Goal: Transaction & Acquisition: Book appointment/travel/reservation

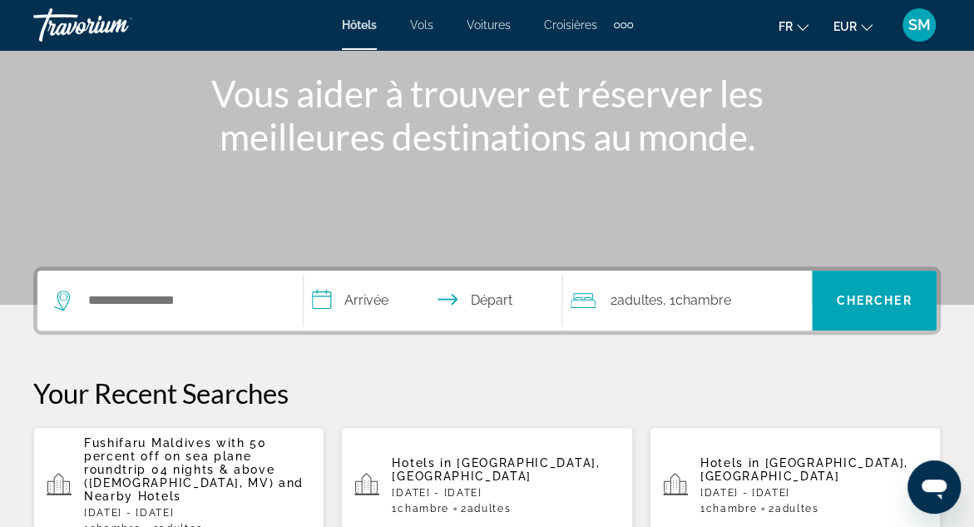
scroll to position [197, 0]
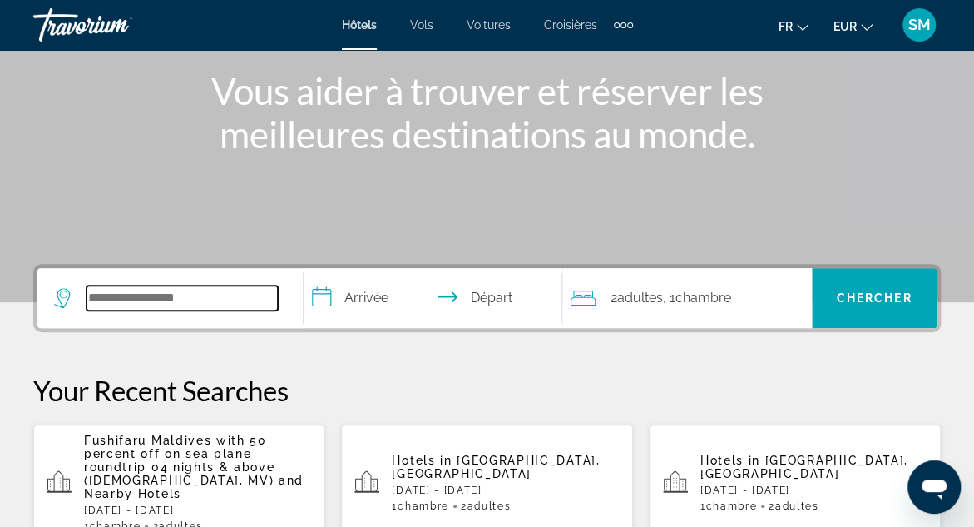
click at [100, 299] on input "Search widget" at bounding box center [182, 297] width 191 height 25
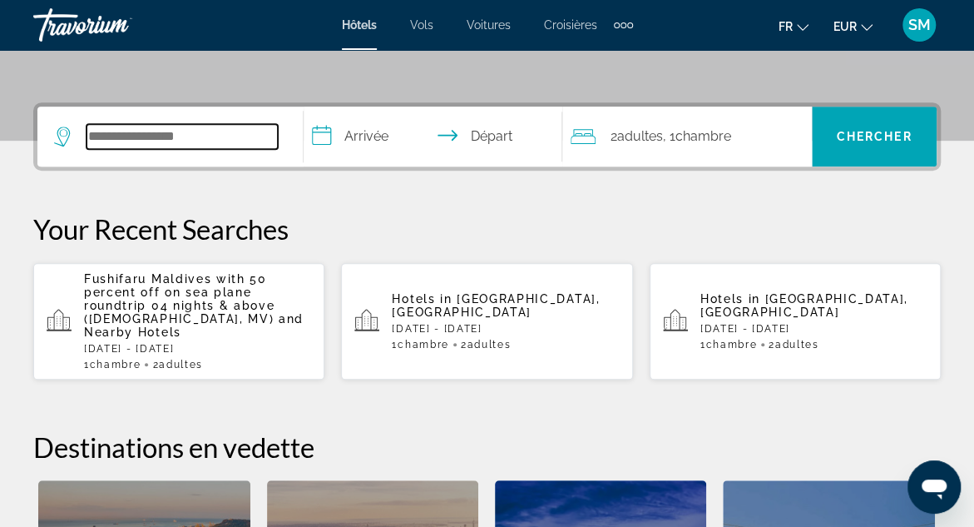
scroll to position [406, 0]
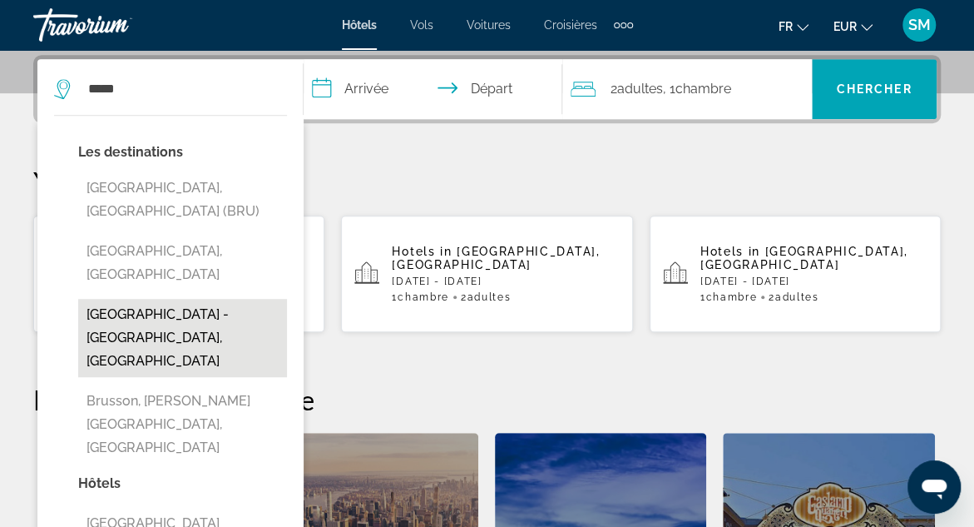
click at [158, 299] on button "[GEOGRAPHIC_DATA] - [GEOGRAPHIC_DATA], [GEOGRAPHIC_DATA]" at bounding box center [182, 338] width 209 height 78
type input "**********"
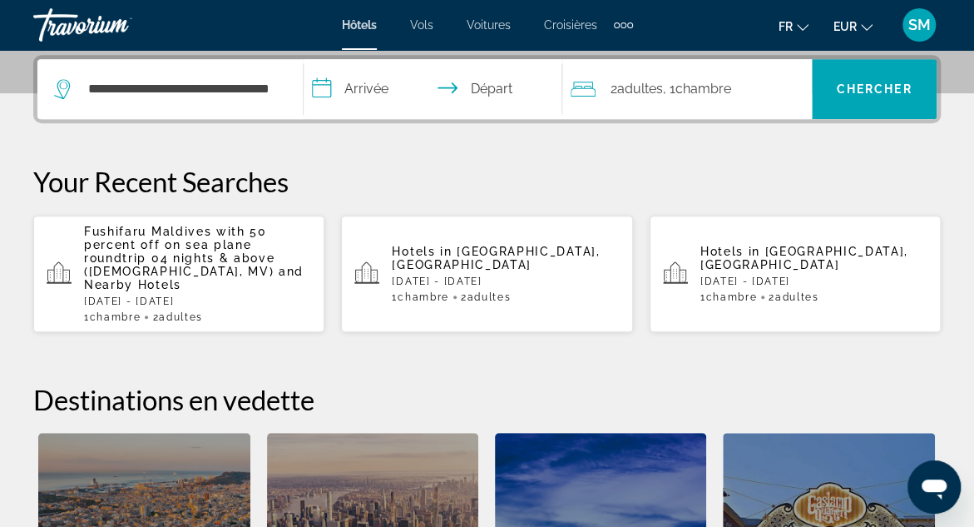
click at [363, 91] on input "**********" at bounding box center [436, 91] width 265 height 65
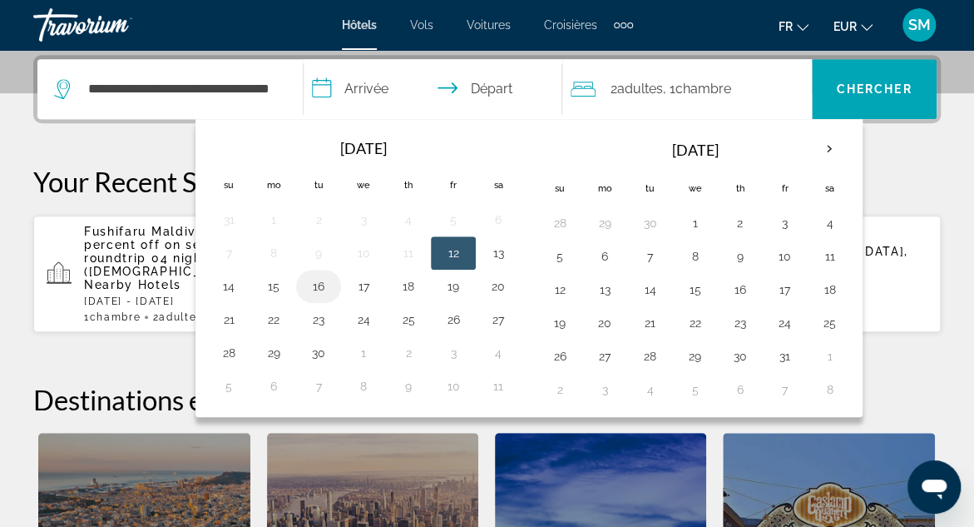
click at [319, 284] on button "16" at bounding box center [318, 286] width 27 height 23
click at [359, 279] on button "17" at bounding box center [363, 286] width 27 height 23
type input "**********"
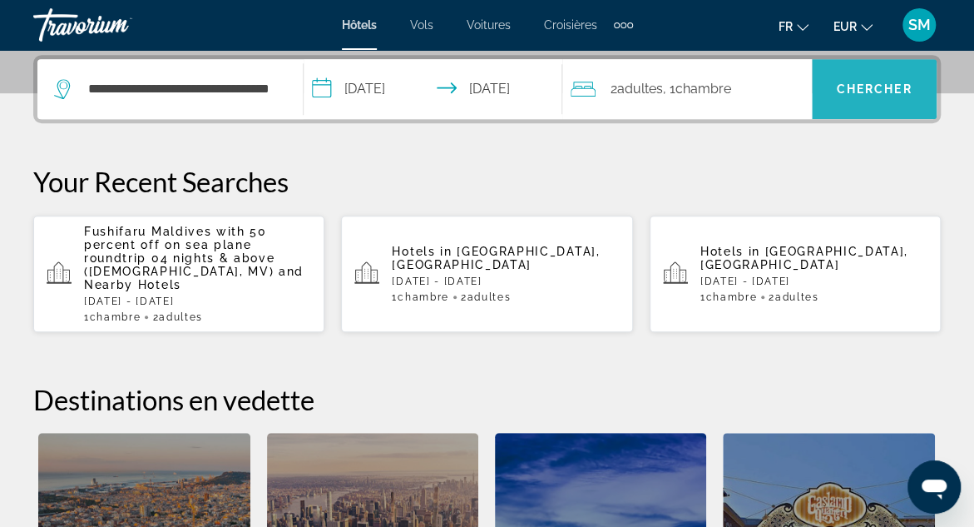
click at [899, 87] on span "Chercher" at bounding box center [875, 88] width 76 height 13
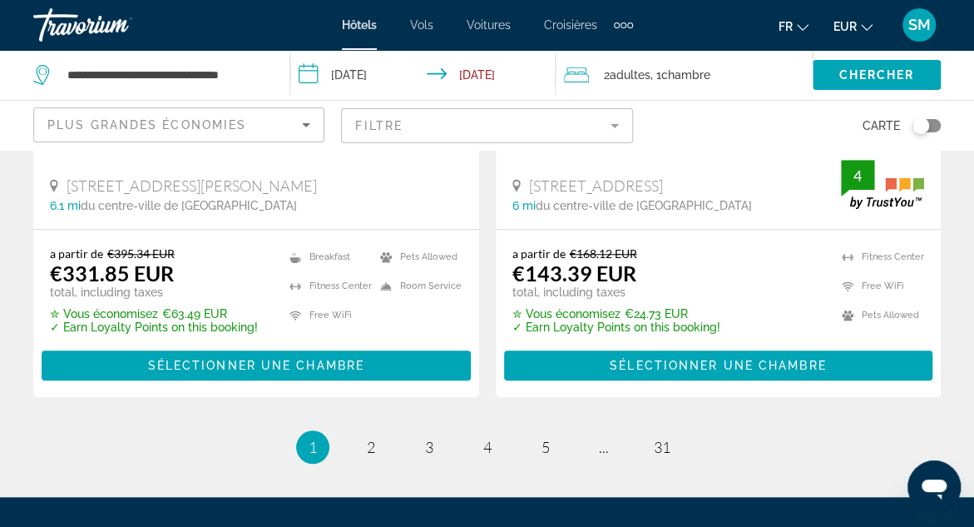
scroll to position [3531, 0]
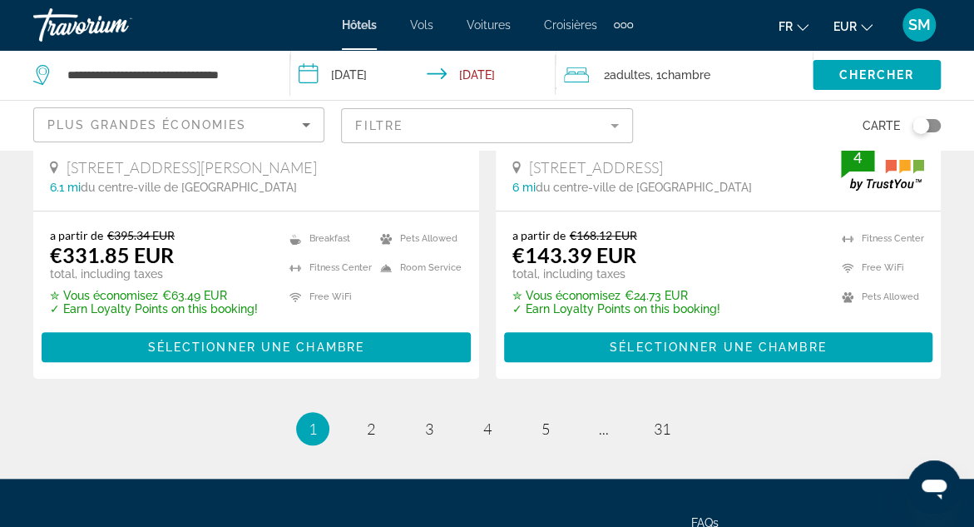
click at [617, 129] on mat-form-field "Filtre" at bounding box center [486, 125] width 291 height 35
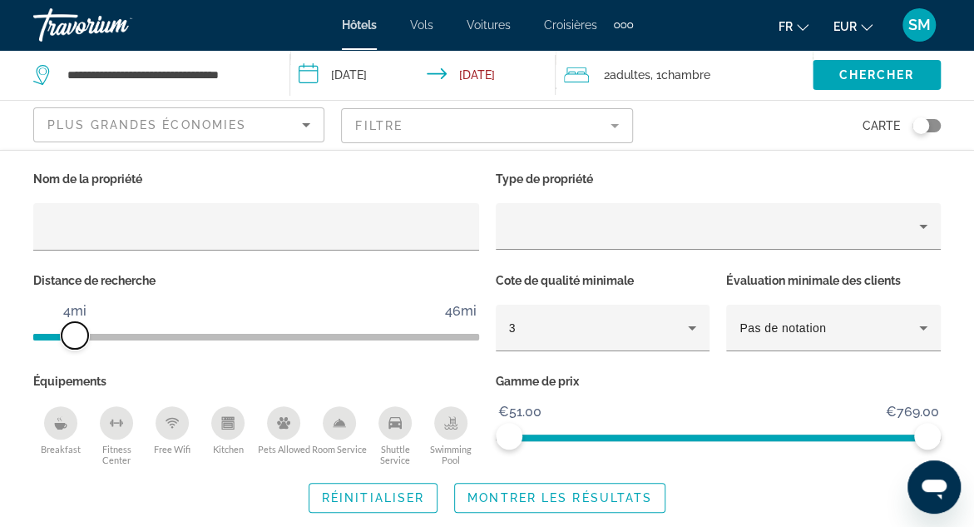
drag, startPoint x: 320, startPoint y: 336, endPoint x: 73, endPoint y: 339, distance: 246.3
click at [73, 339] on span "ngx-slider" at bounding box center [75, 335] width 27 height 27
click at [581, 493] on span "Montrer les résultats" at bounding box center [560, 497] width 185 height 13
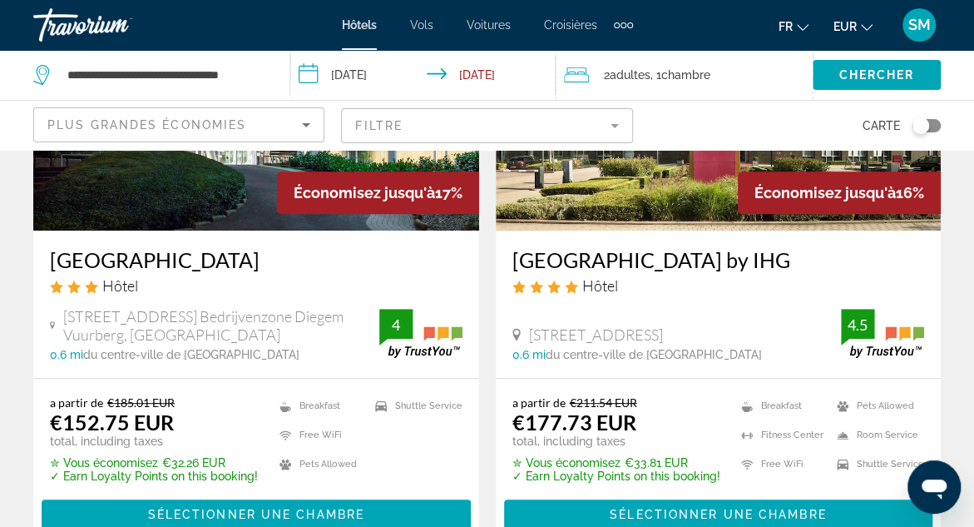
scroll to position [266, 0]
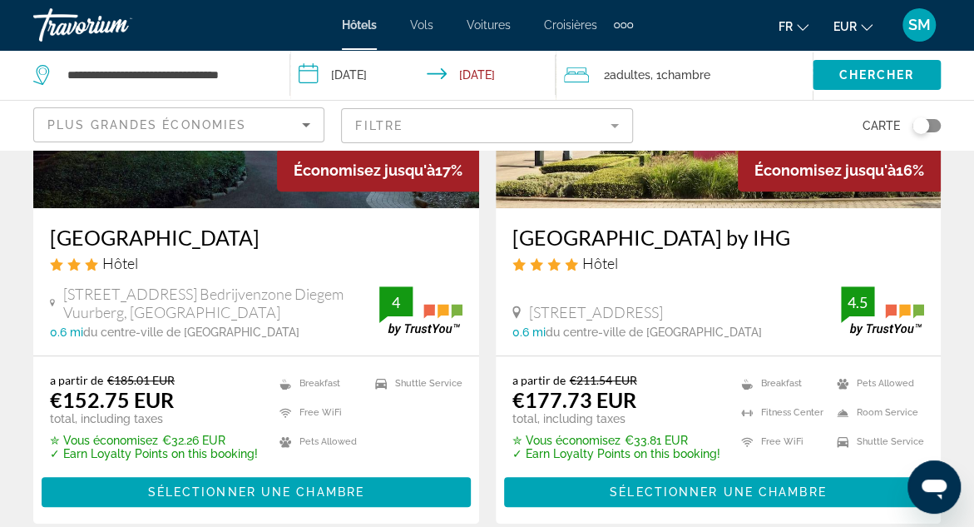
click at [226, 232] on h3 "Hotel Novotel Brussels Airport" at bounding box center [256, 237] width 413 height 25
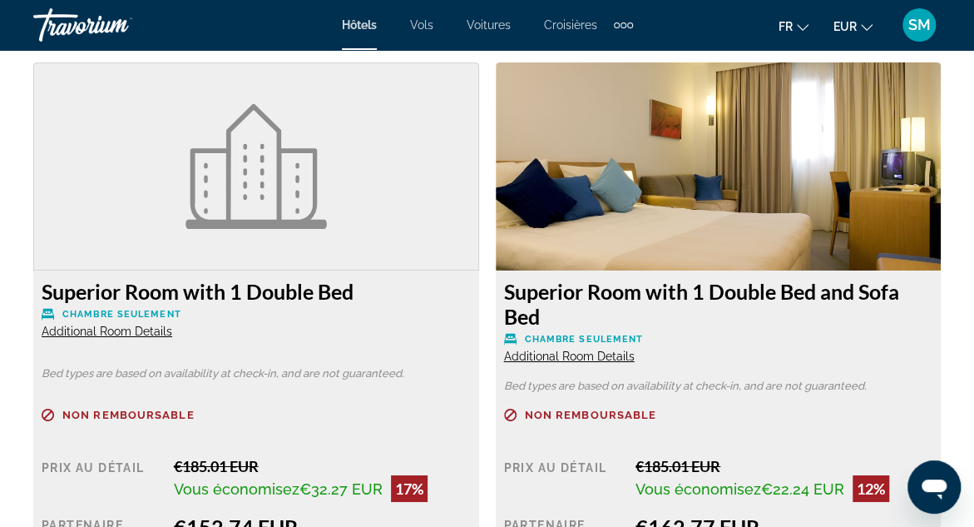
scroll to position [2618, 0]
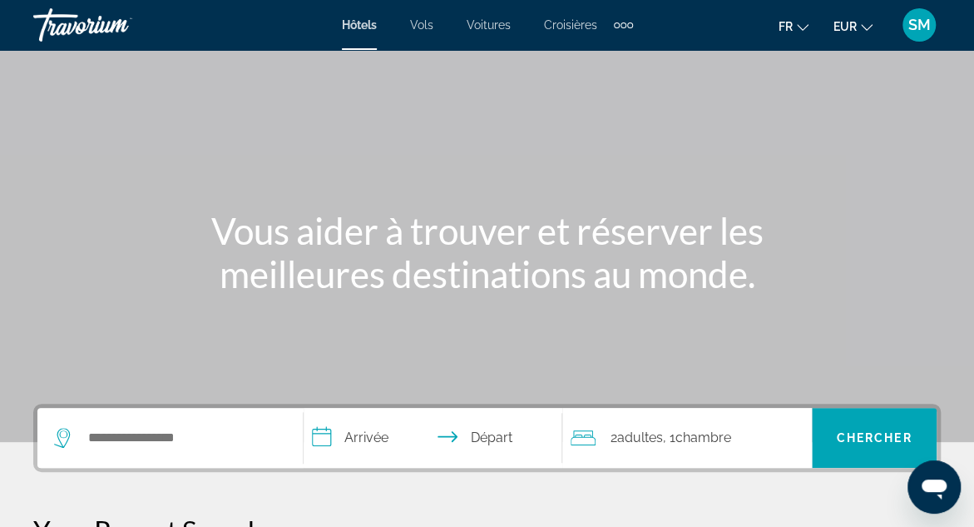
scroll to position [83, 0]
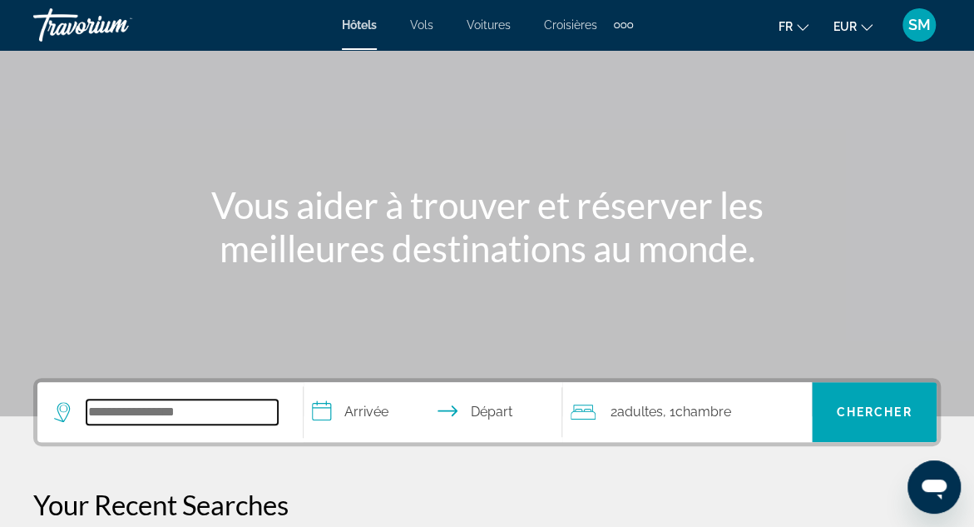
click at [103, 407] on input "Search widget" at bounding box center [182, 411] width 191 height 25
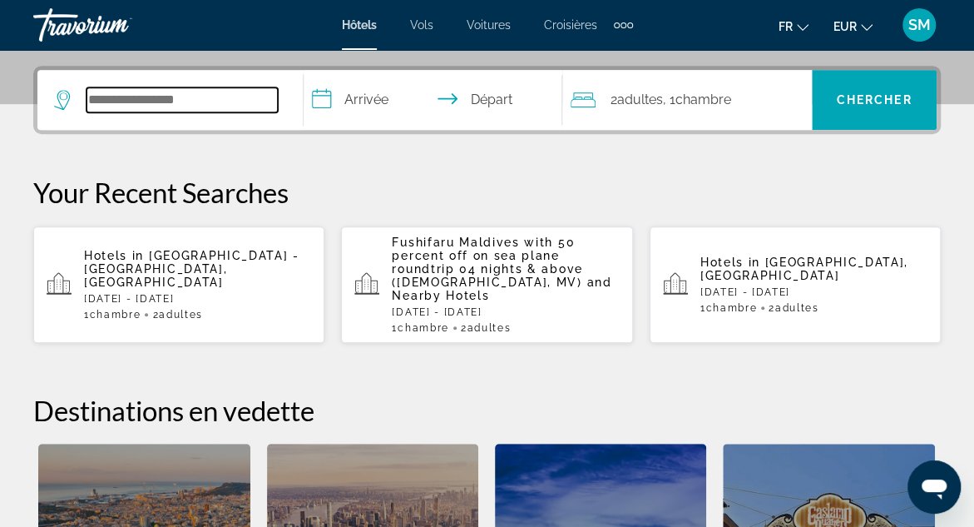
scroll to position [406, 0]
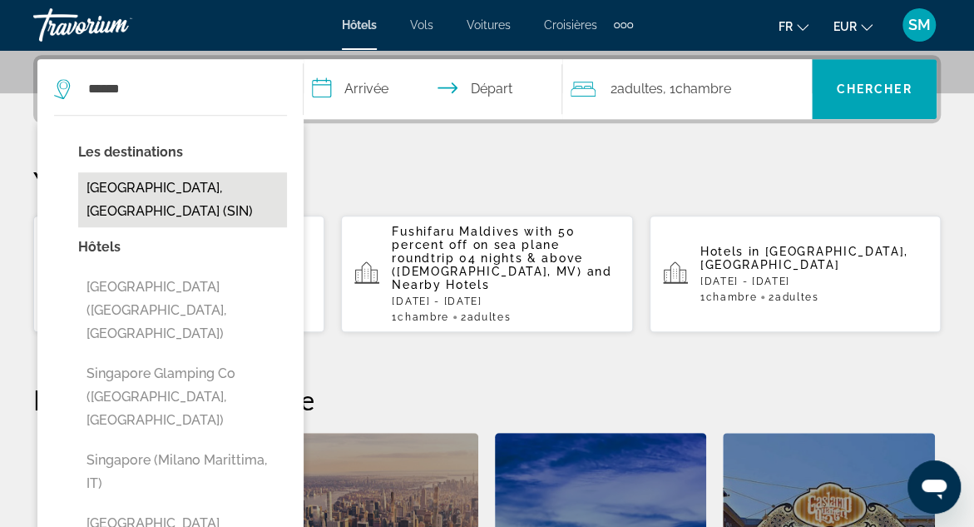
click at [151, 189] on button "[GEOGRAPHIC_DATA], [GEOGRAPHIC_DATA] (SIN)" at bounding box center [182, 199] width 209 height 55
type input "**********"
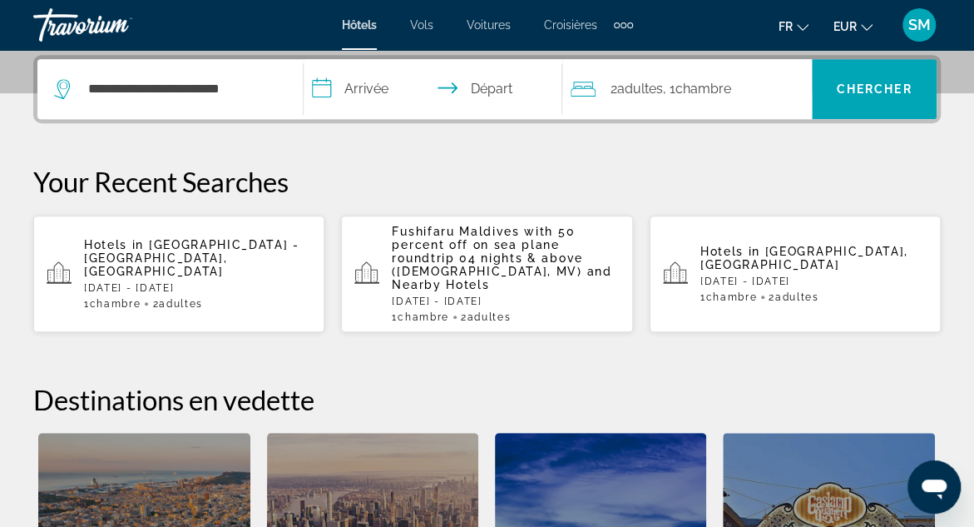
click at [356, 88] on input "**********" at bounding box center [436, 91] width 265 height 65
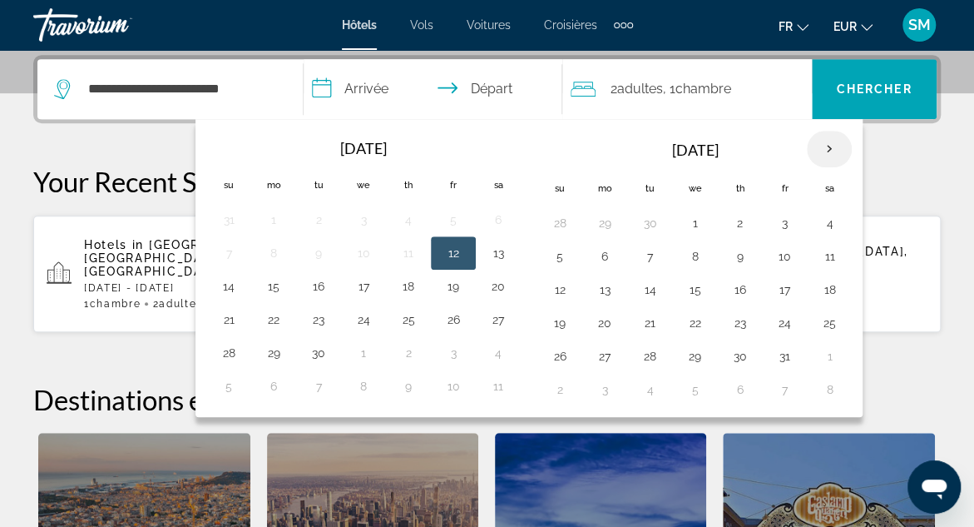
click at [830, 144] on th "Next month" at bounding box center [829, 149] width 45 height 37
click at [690, 350] on button "28" at bounding box center [695, 356] width 27 height 23
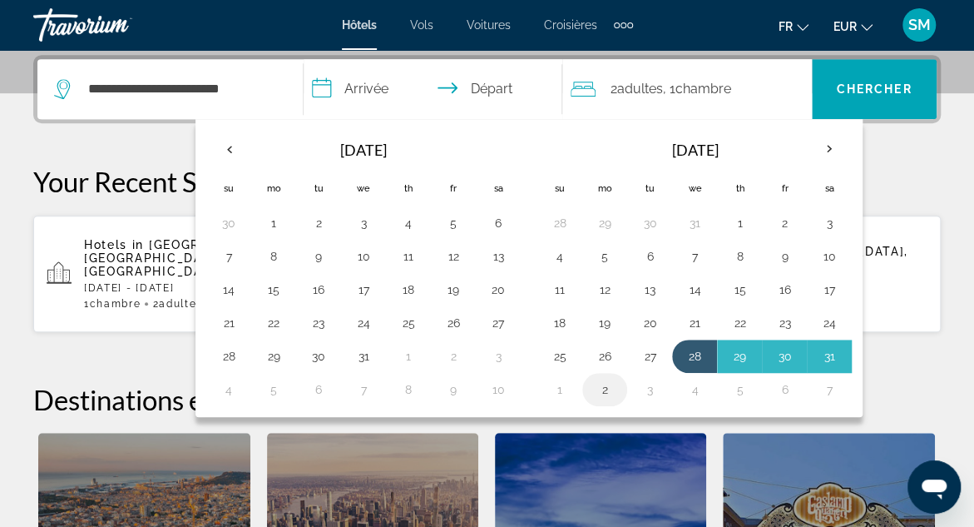
click at [592, 384] on button "2" at bounding box center [605, 389] width 27 height 23
type input "**********"
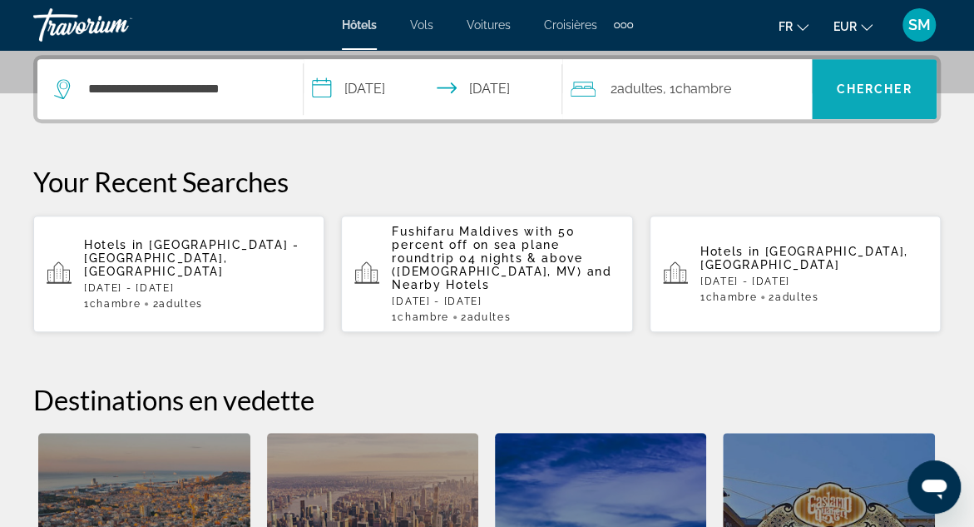
click at [862, 89] on span "Chercher" at bounding box center [875, 88] width 76 height 13
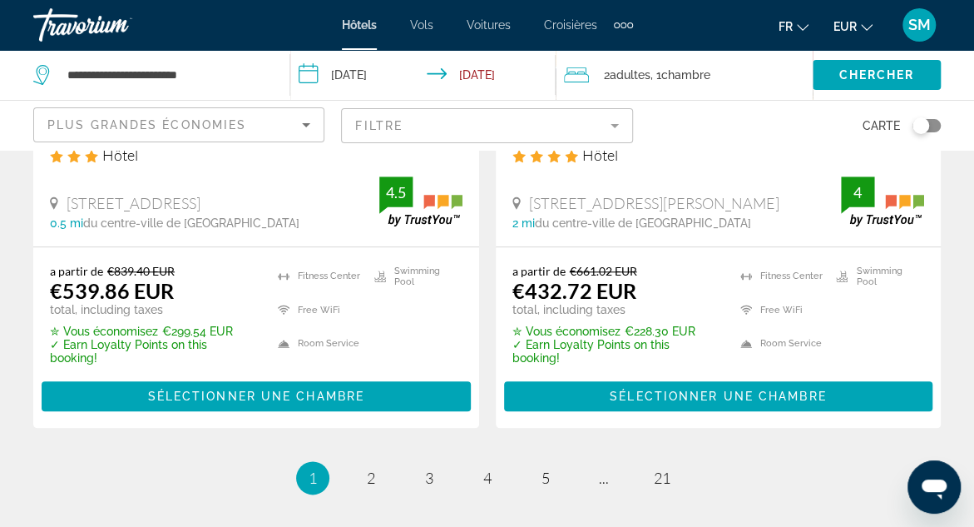
scroll to position [3578, 0]
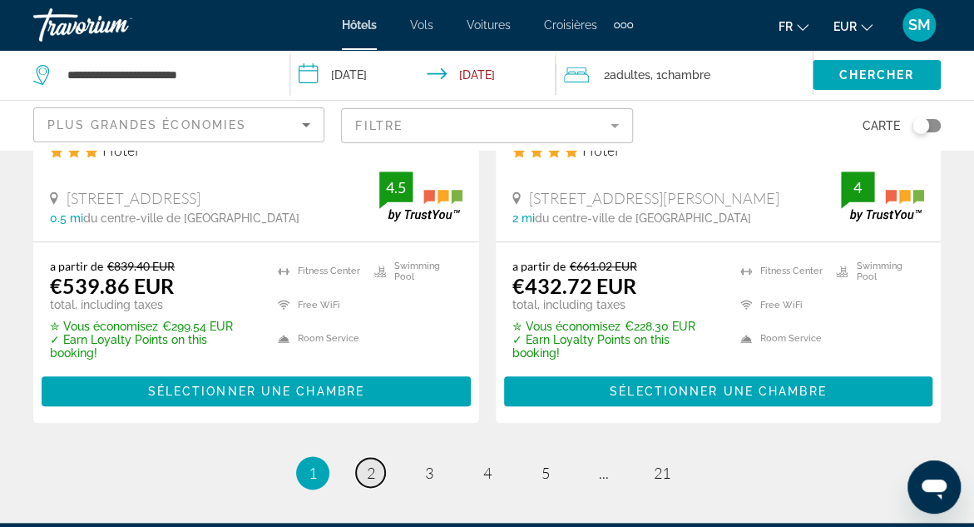
click at [371, 464] on span "2" at bounding box center [371, 473] width 8 height 18
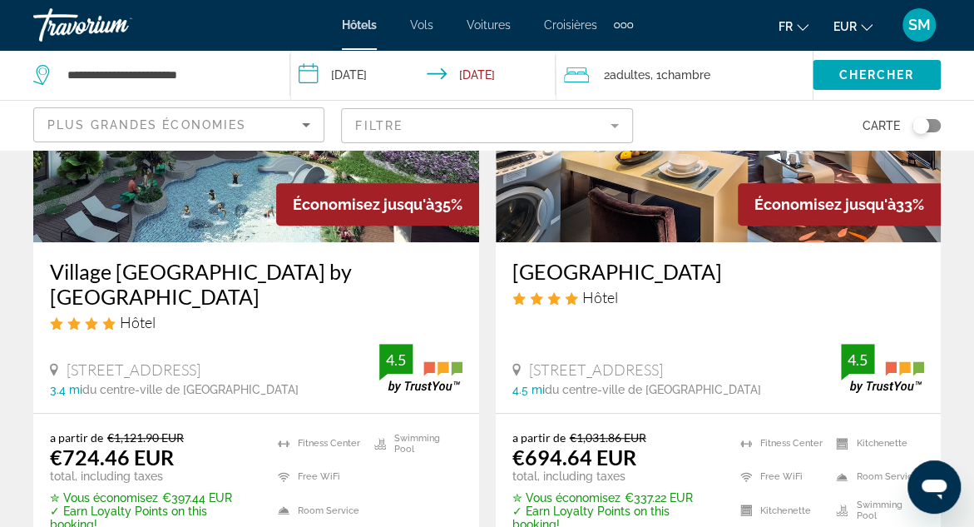
scroll to position [250, 0]
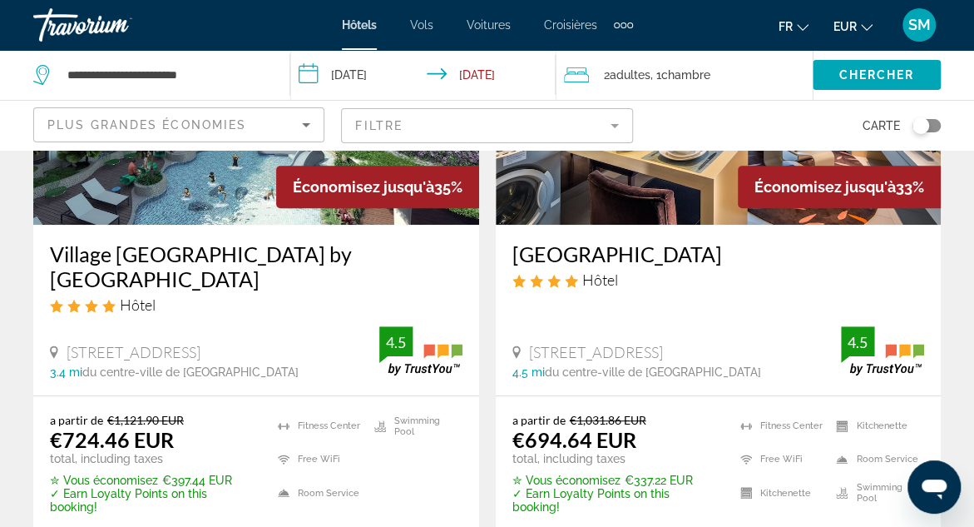
click at [228, 255] on h3 "Village [GEOGRAPHIC_DATA] by [GEOGRAPHIC_DATA]" at bounding box center [256, 266] width 413 height 50
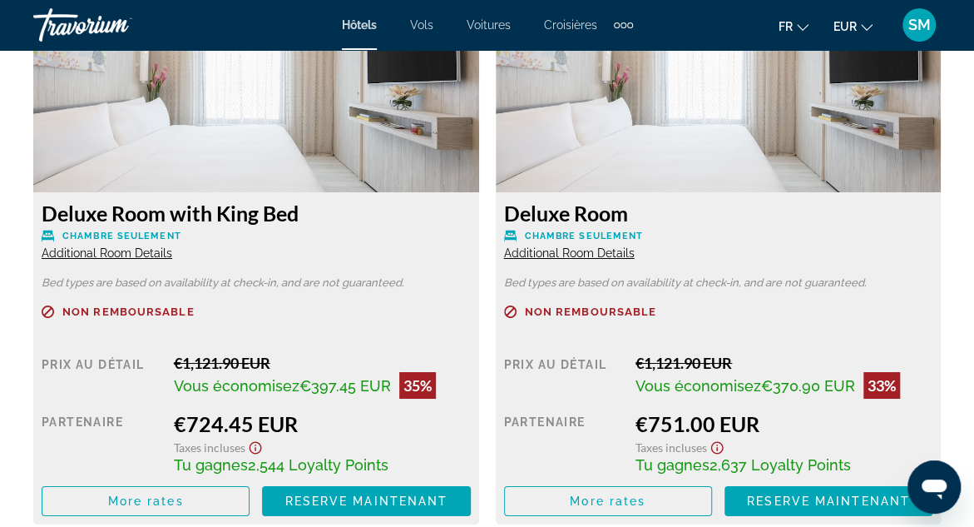
scroll to position [2746, 0]
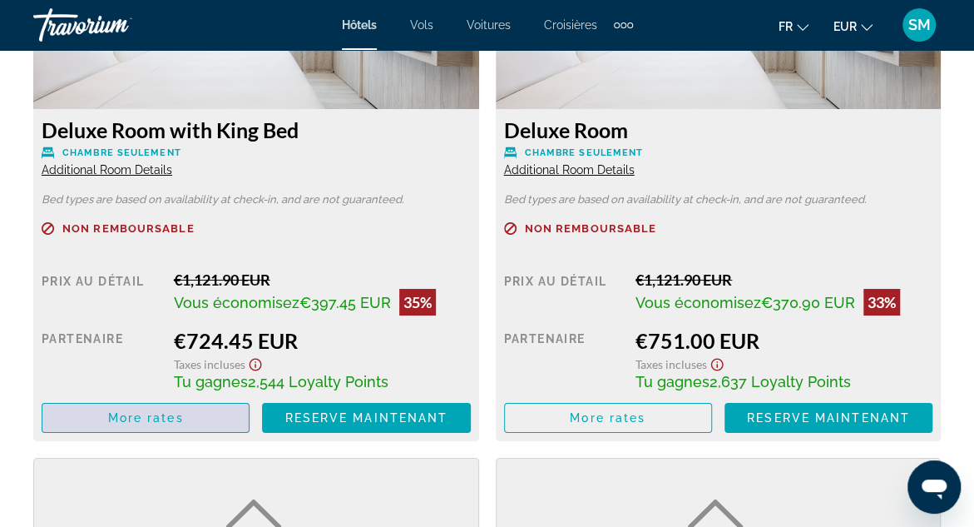
click at [161, 419] on span "More rates" at bounding box center [146, 417] width 76 height 13
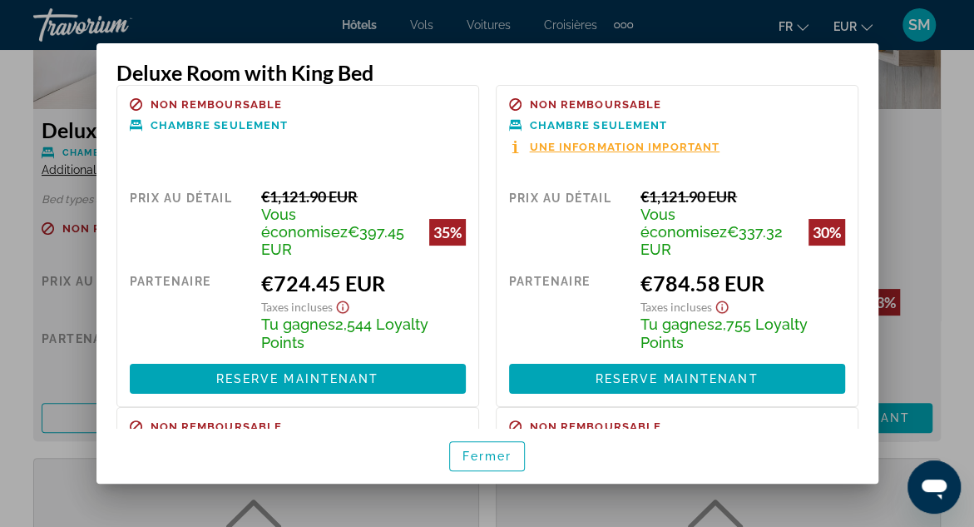
scroll to position [0, 0]
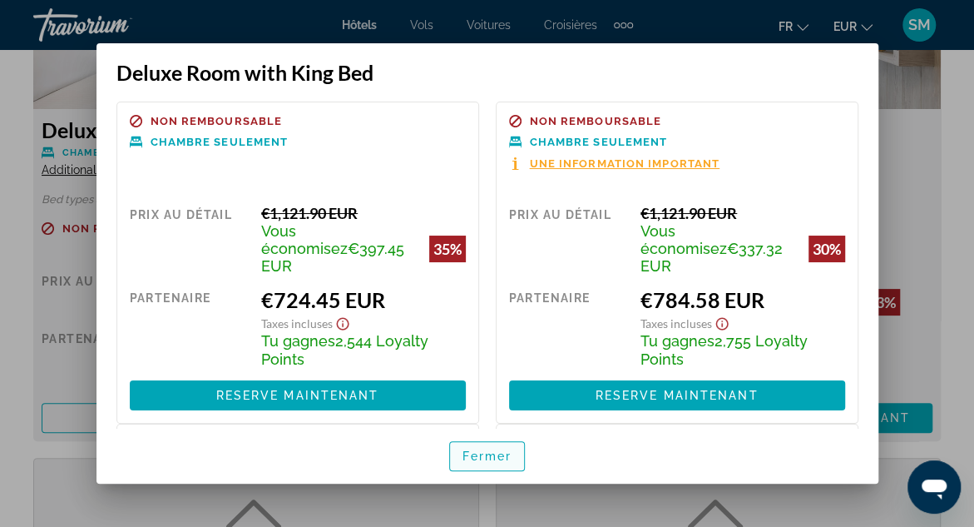
click at [477, 456] on span "Fermer" at bounding box center [488, 455] width 50 height 13
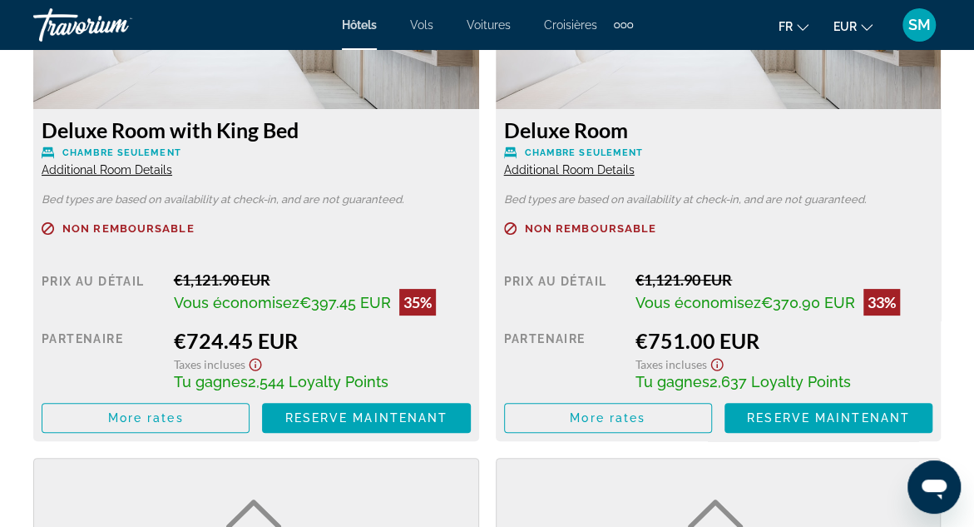
scroll to position [2746, 0]
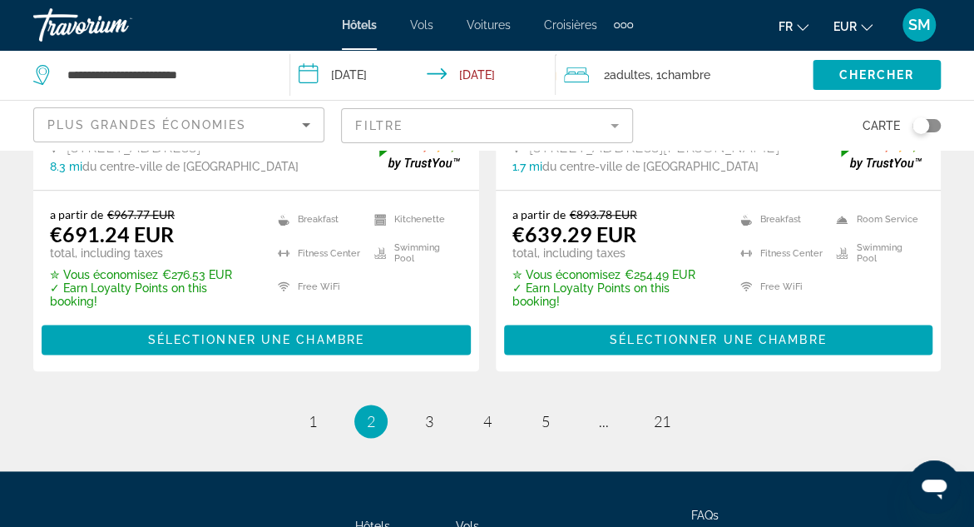
scroll to position [3707, 0]
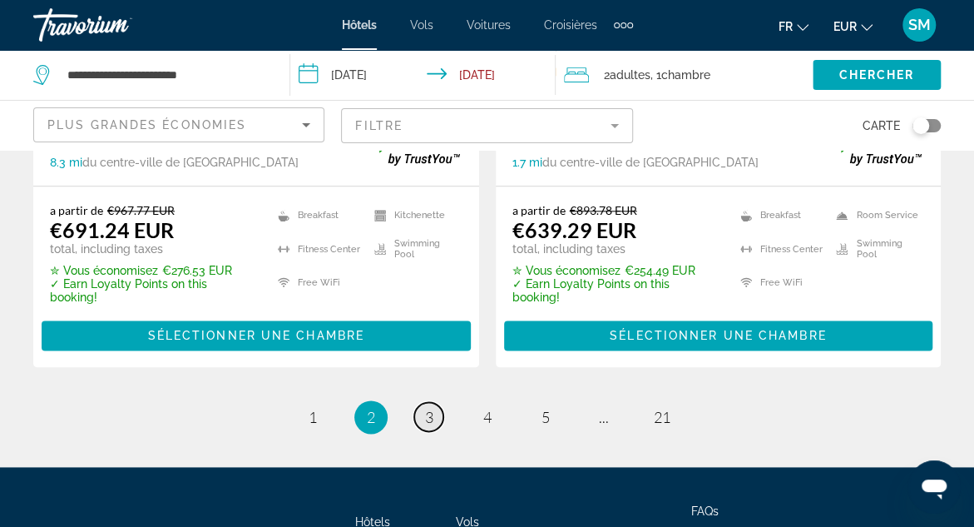
click at [433, 402] on link "page 3" at bounding box center [428, 416] width 29 height 29
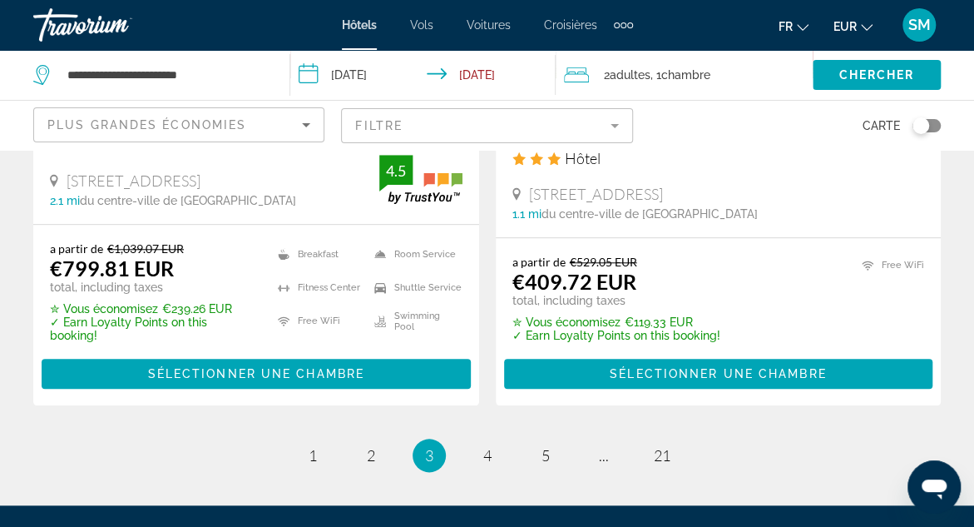
scroll to position [3578, 0]
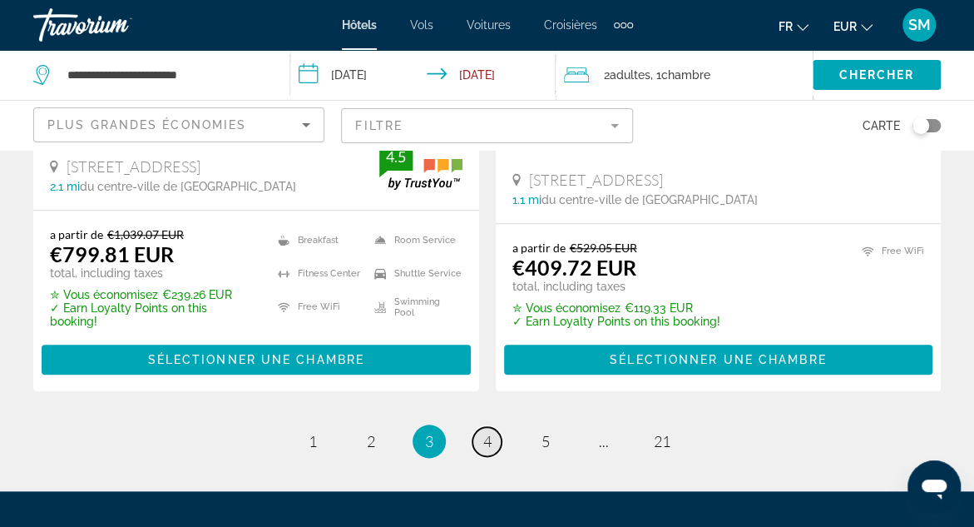
click at [487, 432] on span "4" at bounding box center [488, 441] width 8 height 18
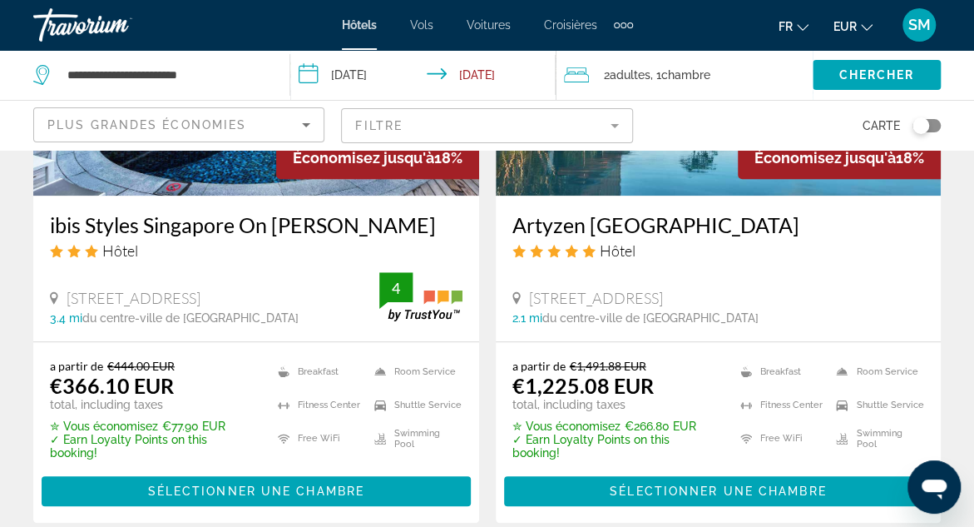
scroll to position [3495, 0]
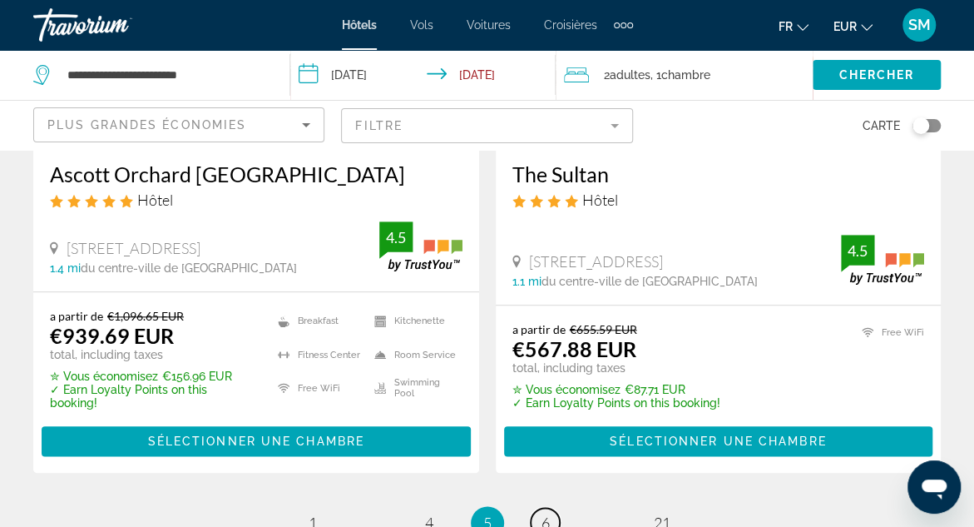
scroll to position [3578, 0]
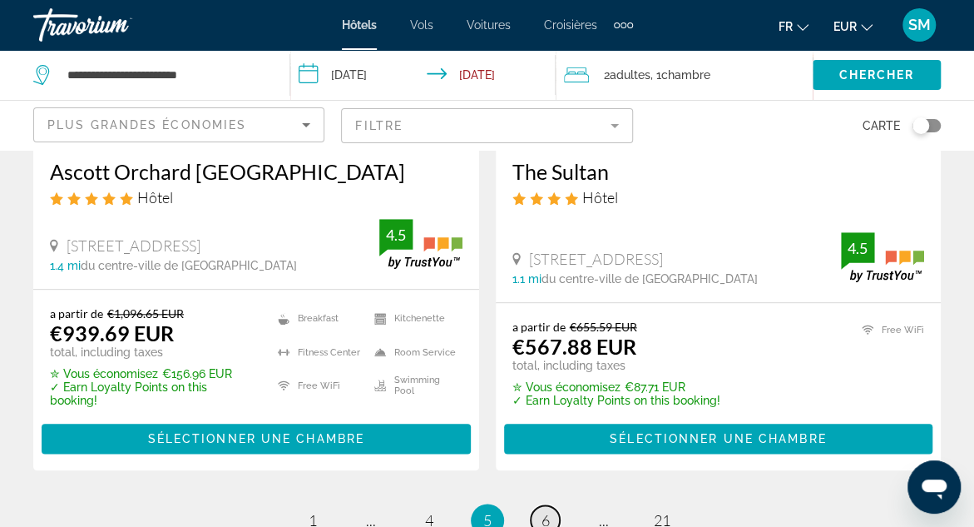
click at [548, 511] on span "6" at bounding box center [546, 520] width 8 height 18
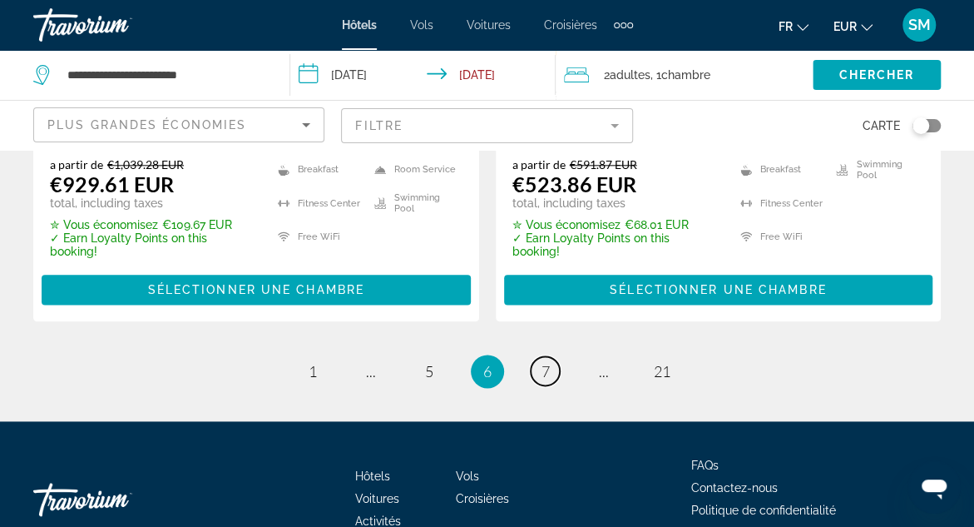
scroll to position [3732, 0]
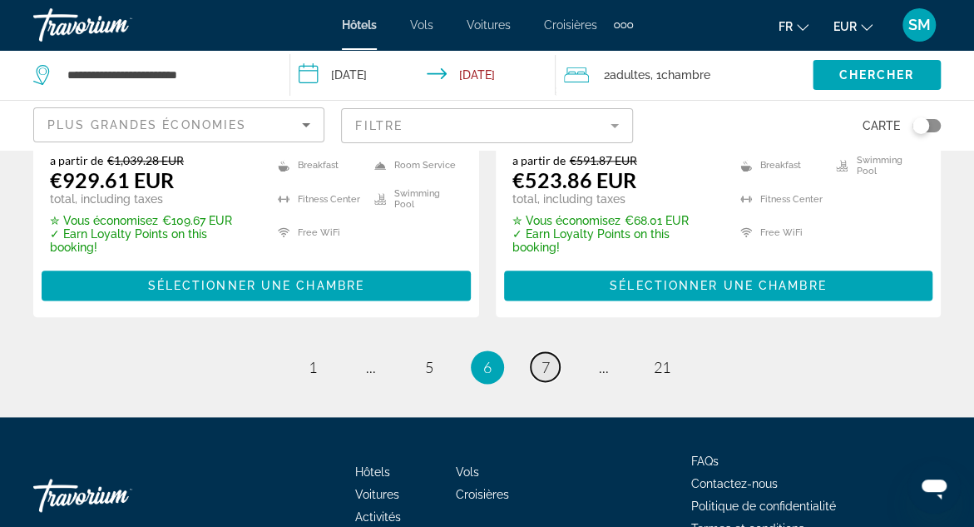
click at [543, 358] on span "7" at bounding box center [546, 367] width 8 height 18
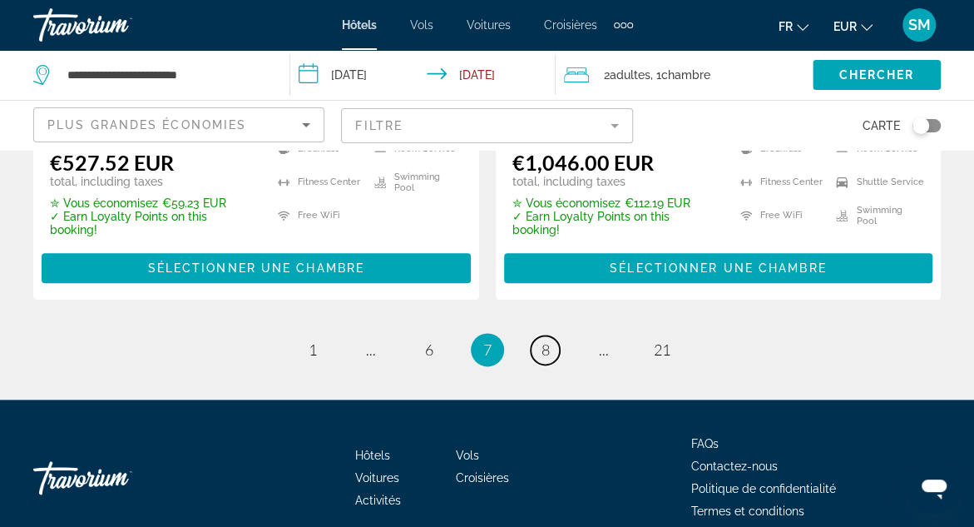
scroll to position [3707, 0]
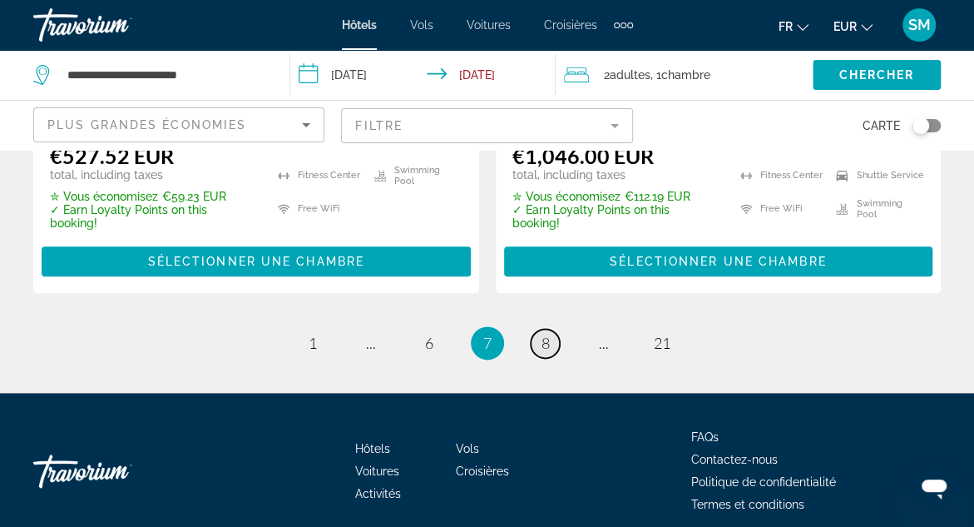
click at [546, 334] on span "8" at bounding box center [546, 343] width 8 height 18
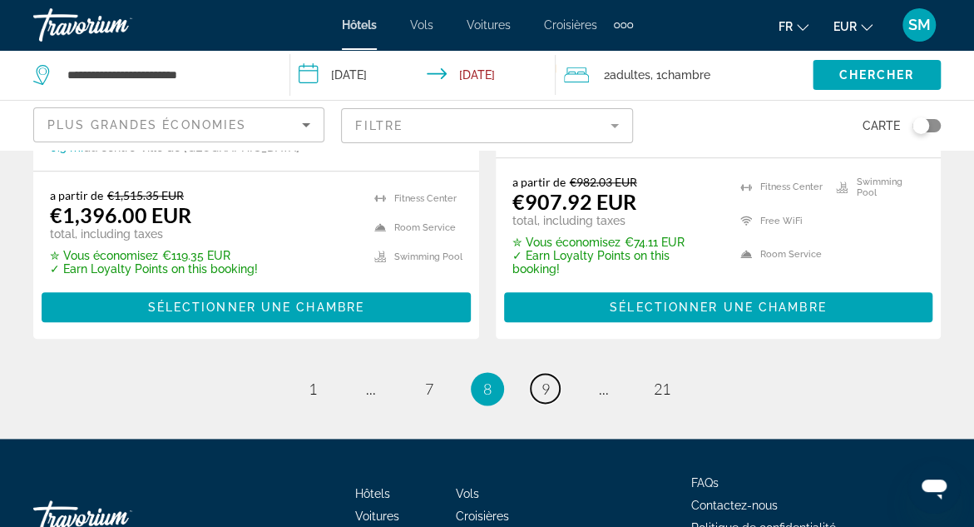
scroll to position [3707, 0]
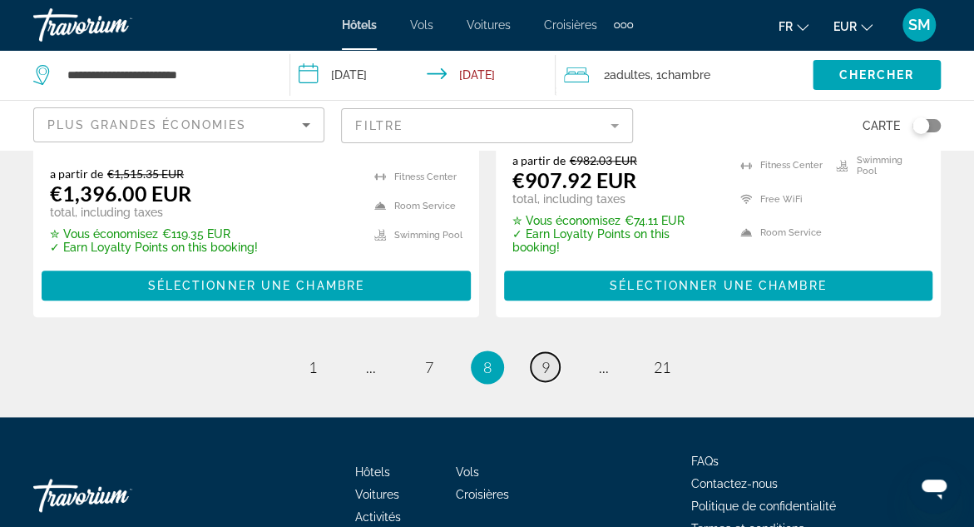
click at [547, 358] on span "9" at bounding box center [546, 367] width 8 height 18
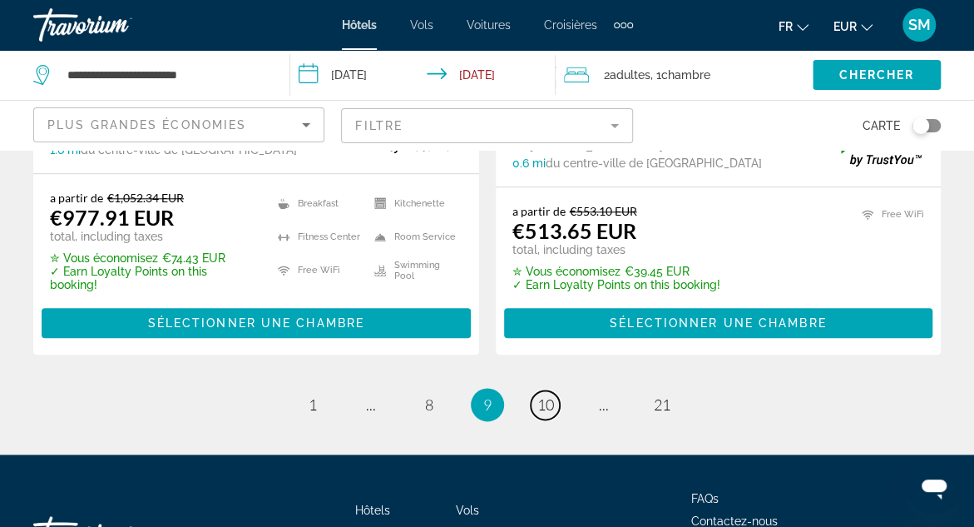
scroll to position [3657, 0]
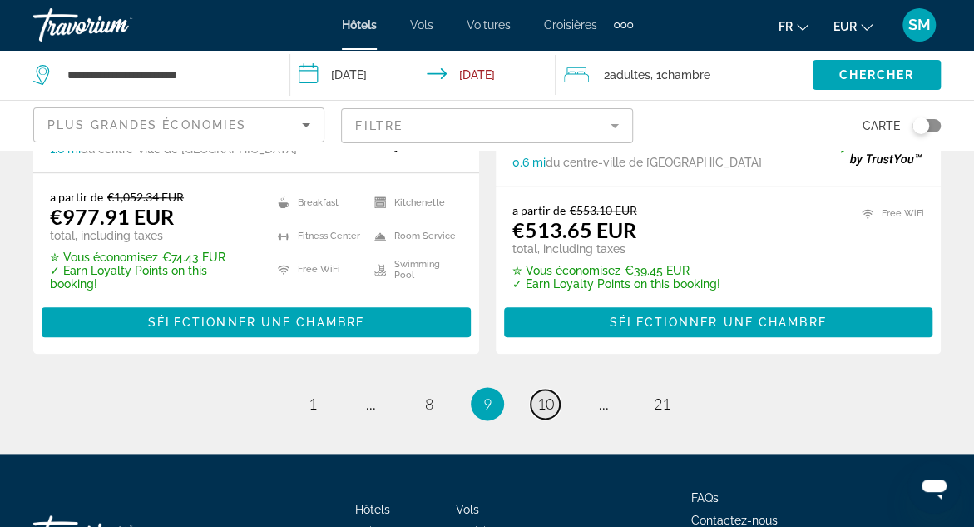
click at [546, 394] on span "10" at bounding box center [546, 403] width 17 height 18
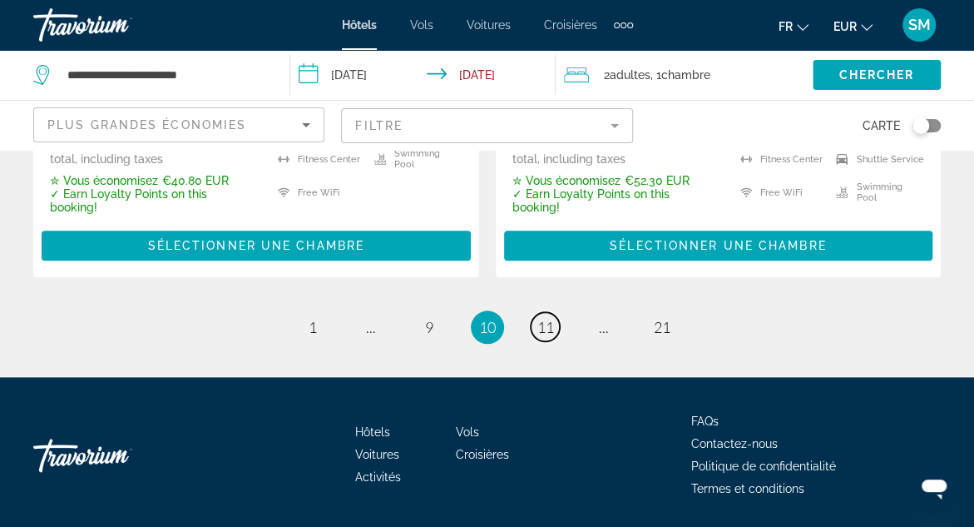
scroll to position [3657, 0]
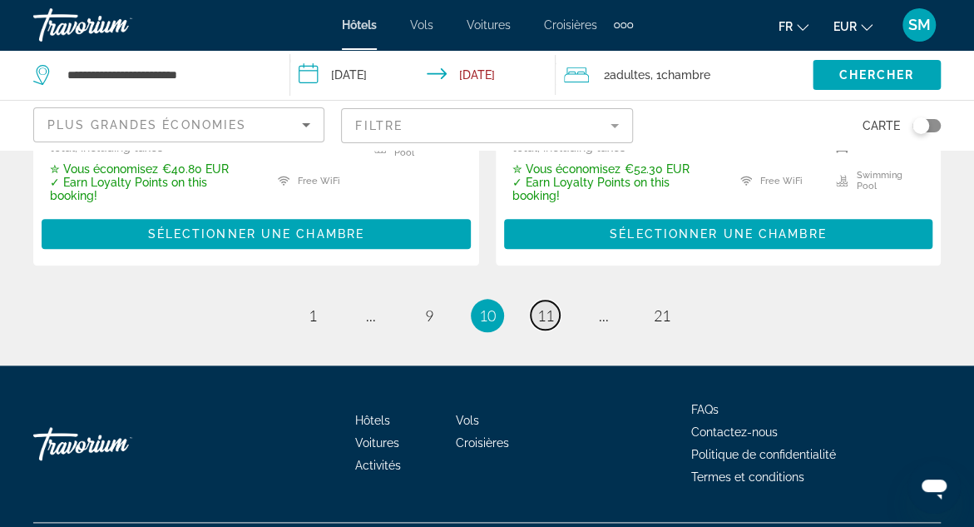
click at [549, 306] on span "11" at bounding box center [546, 315] width 17 height 18
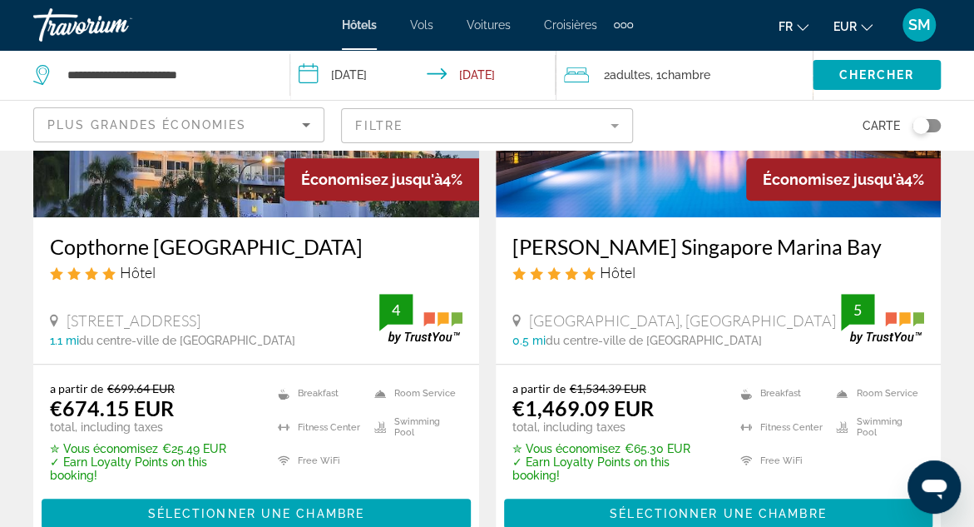
scroll to position [3632, 0]
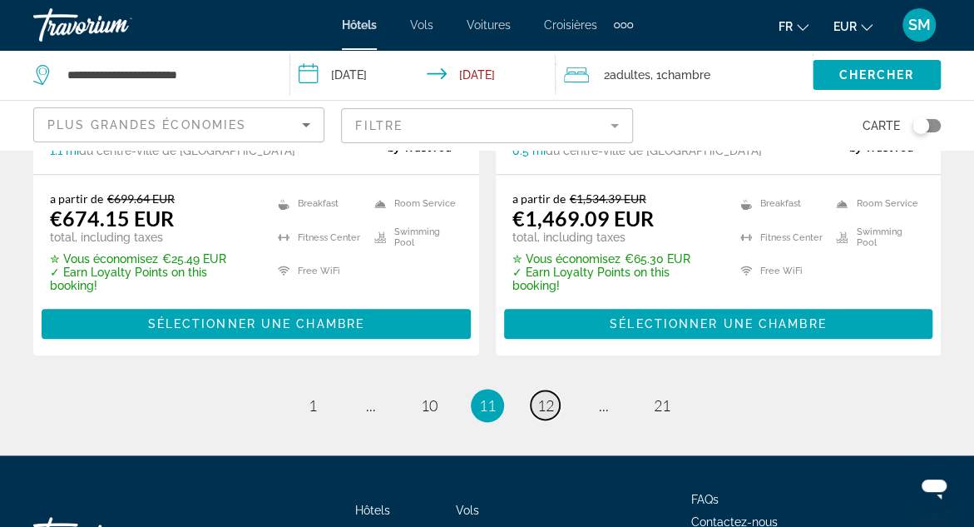
click at [547, 396] on span "12" at bounding box center [546, 405] width 17 height 18
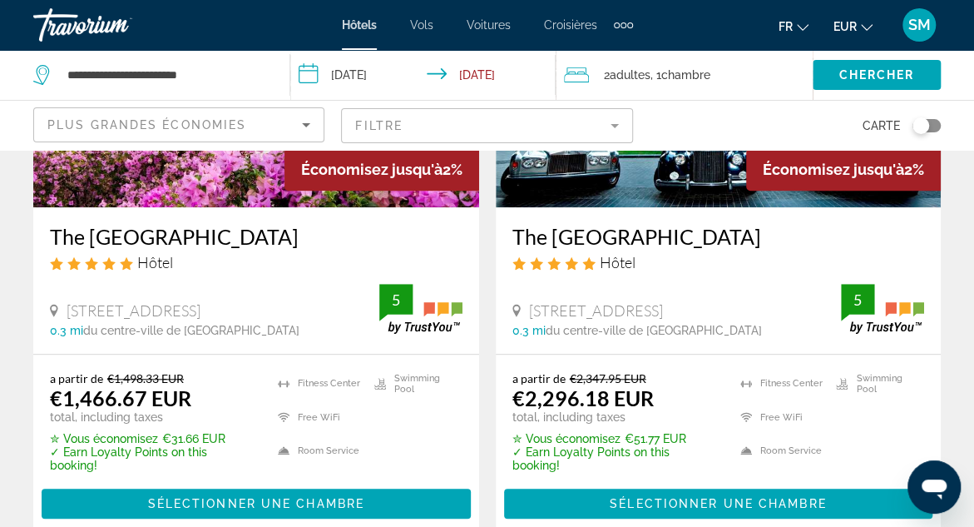
scroll to position [3632, 0]
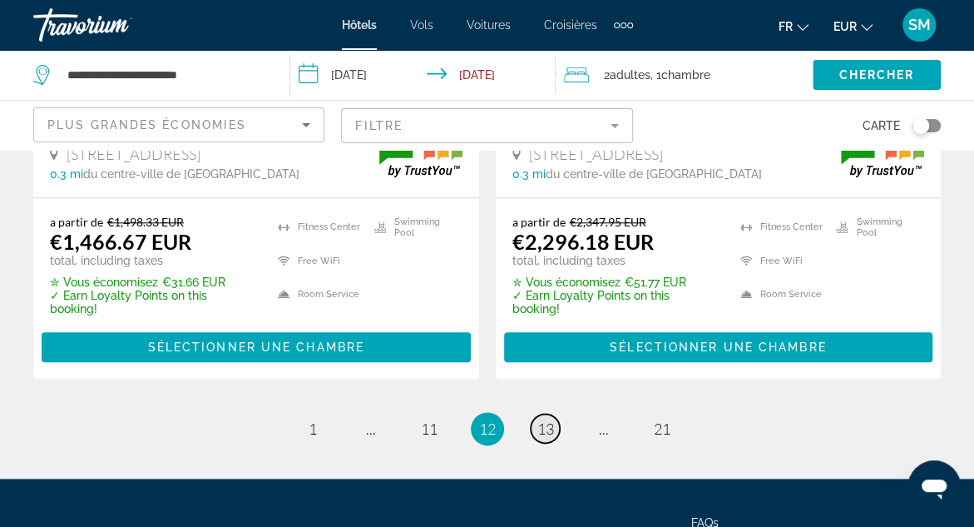
click at [551, 419] on span "13" at bounding box center [546, 428] width 17 height 18
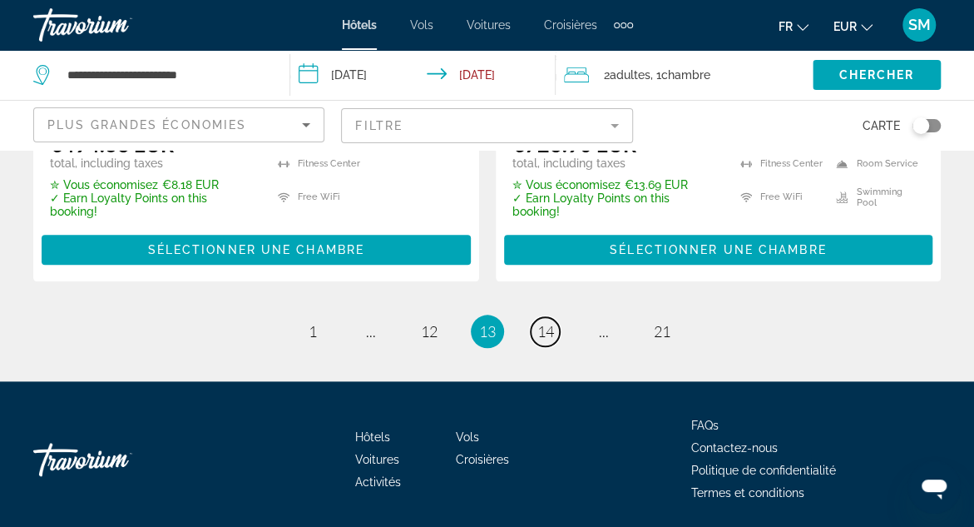
scroll to position [3657, 0]
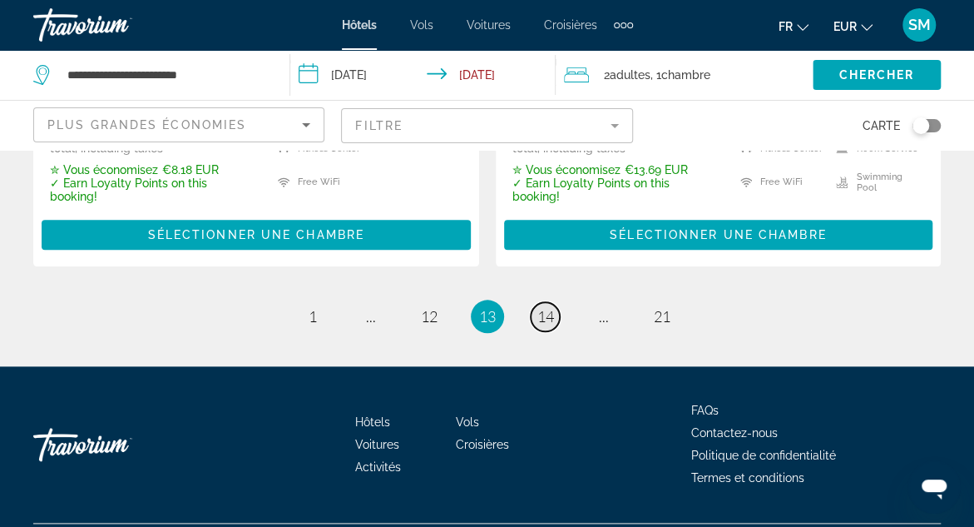
click at [545, 307] on span "14" at bounding box center [546, 316] width 17 height 18
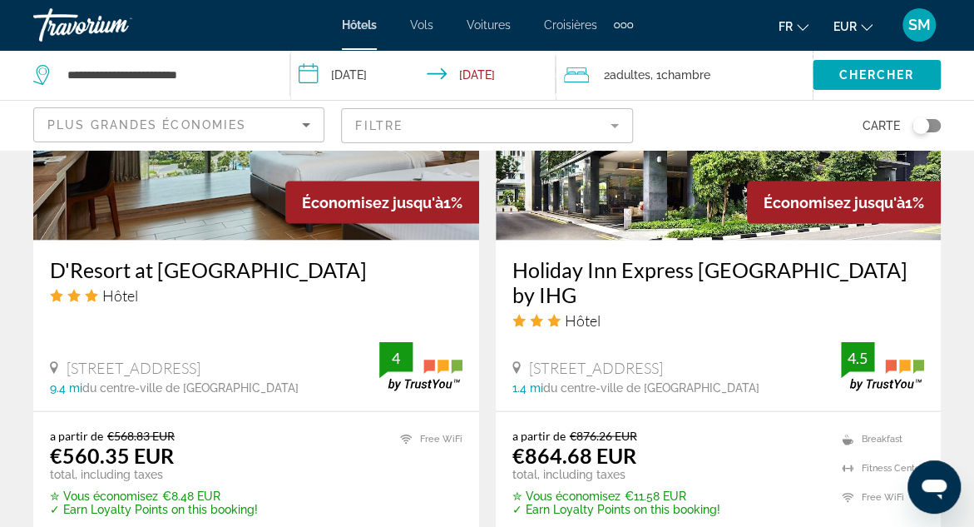
scroll to position [1498, 0]
